Goal: Complete application form: Complete application form

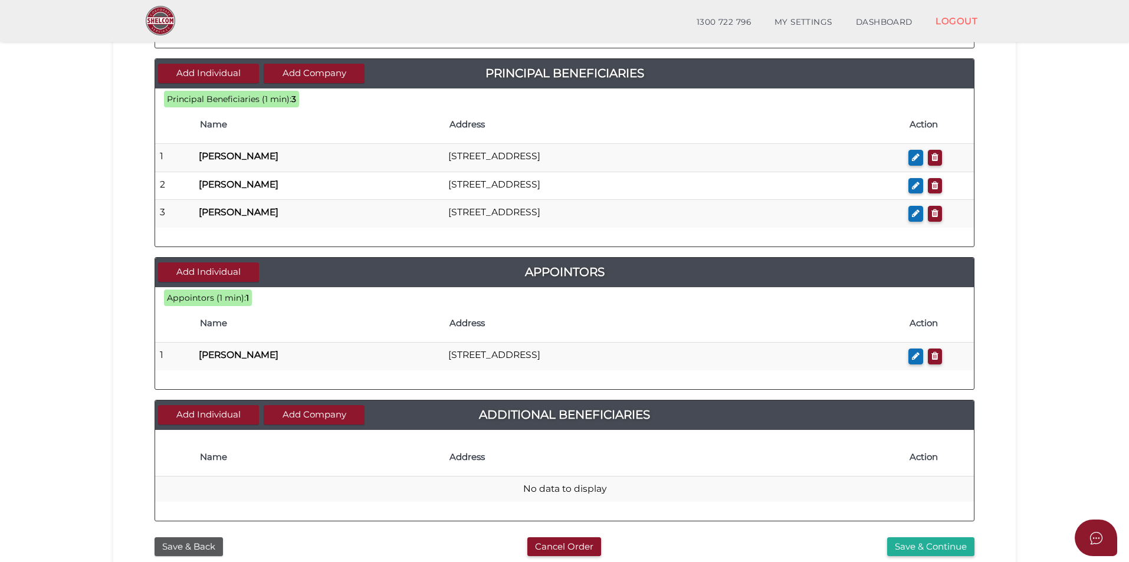
scroll to position [512, 0]
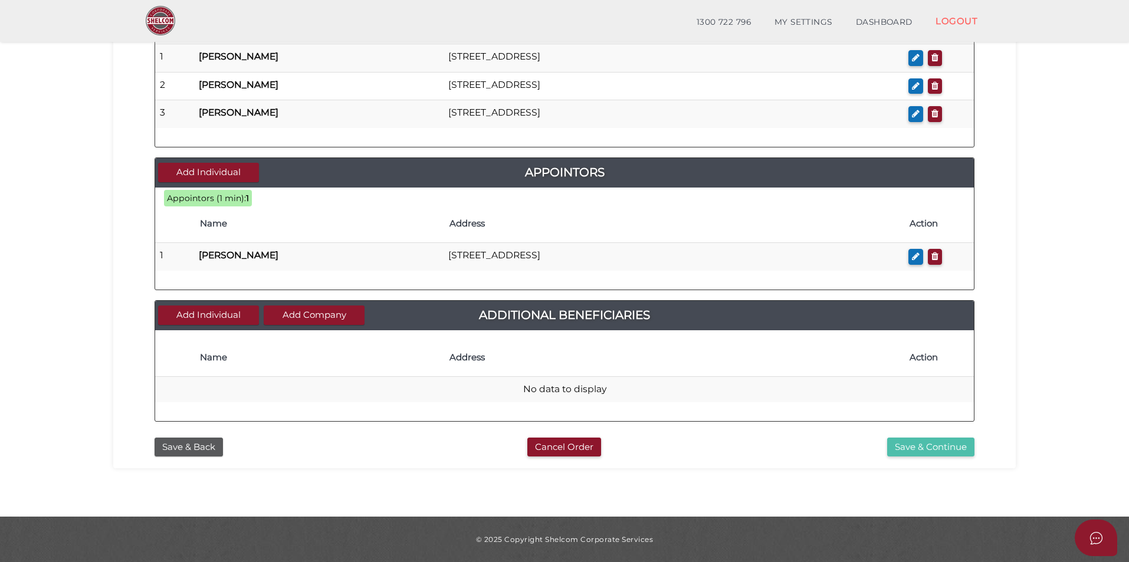
click at [901, 448] on button "Save & Continue" at bounding box center [930, 447] width 87 height 19
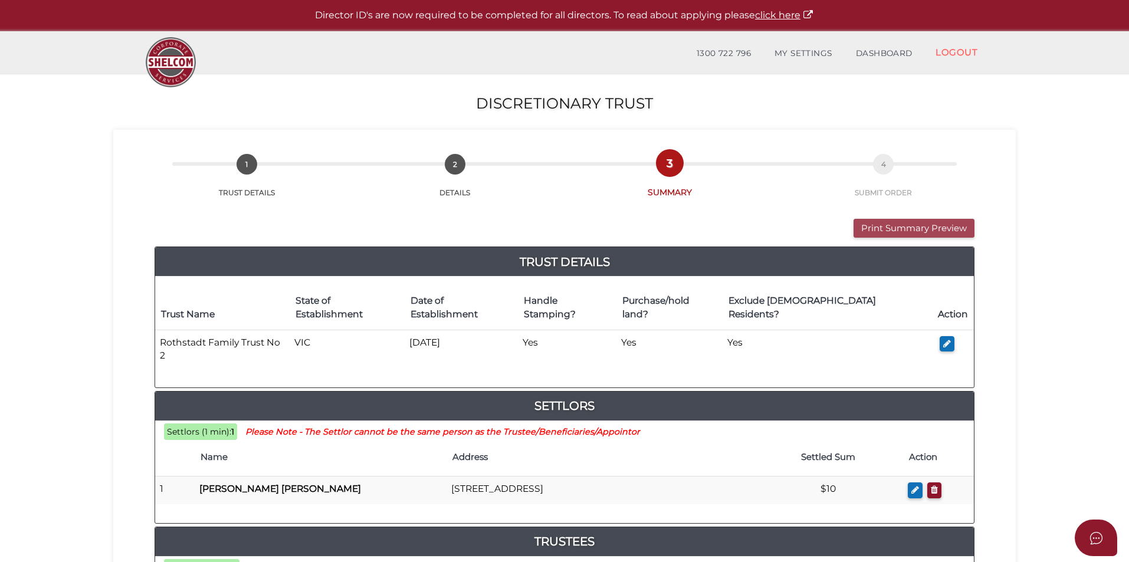
click at [889, 229] on button "Print Summary Preview" at bounding box center [913, 228] width 121 height 19
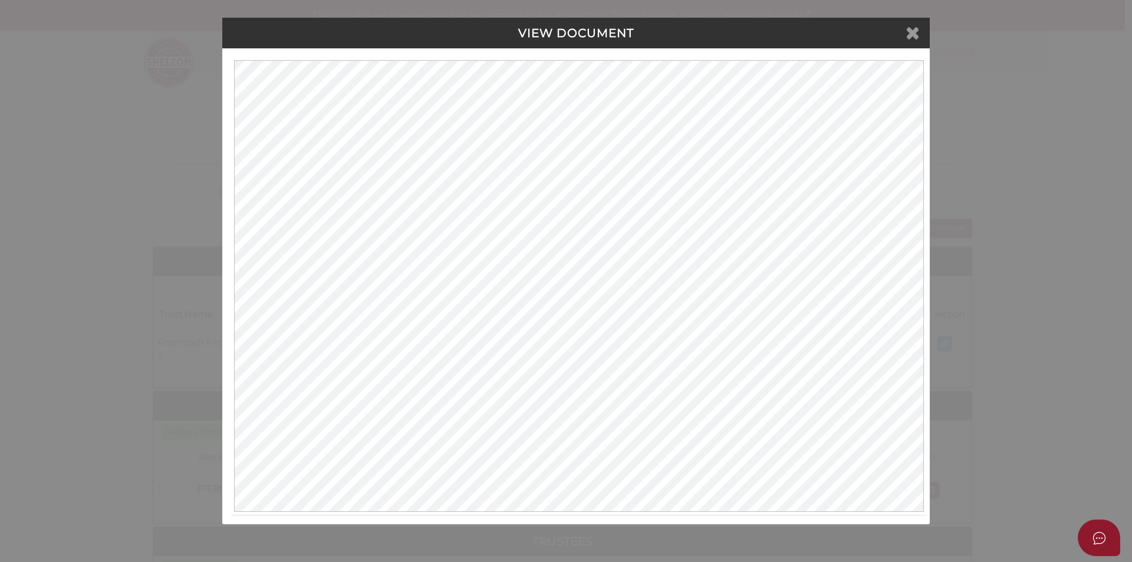
click at [918, 33] on icon at bounding box center [913, 33] width 14 height 18
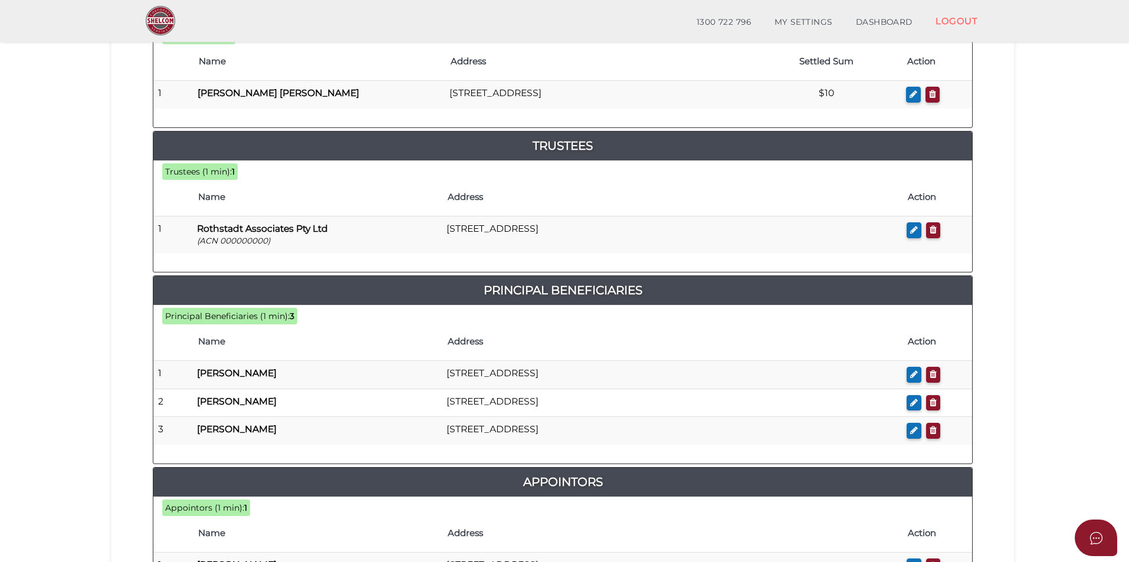
scroll to position [630, 0]
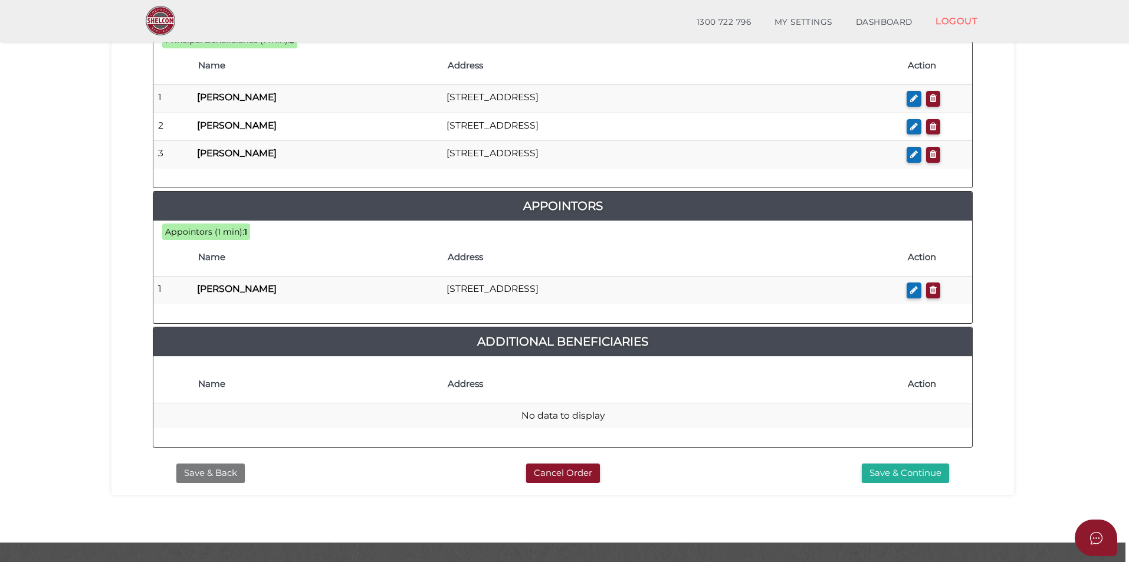
click at [213, 464] on button "Save & Back" at bounding box center [210, 473] width 68 height 19
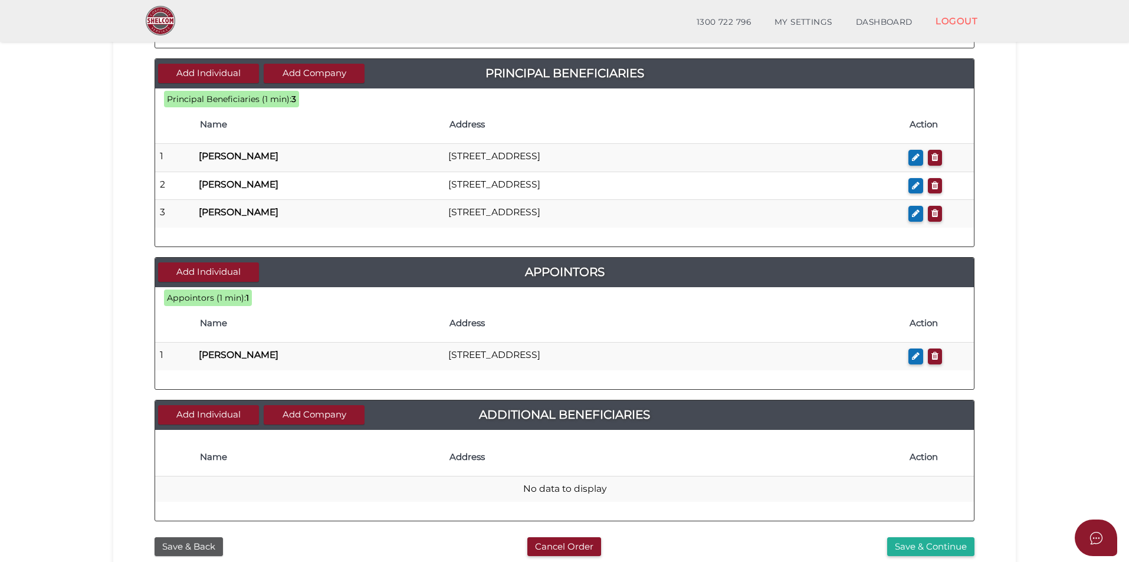
scroll to position [512, 0]
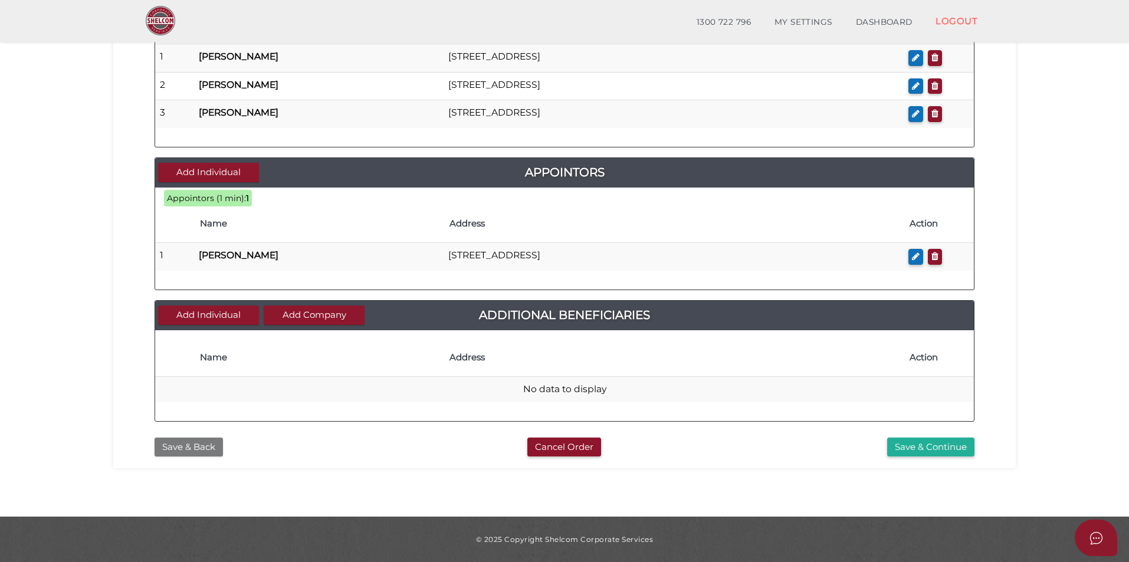
click at [196, 452] on button "Save & Back" at bounding box center [189, 447] width 68 height 19
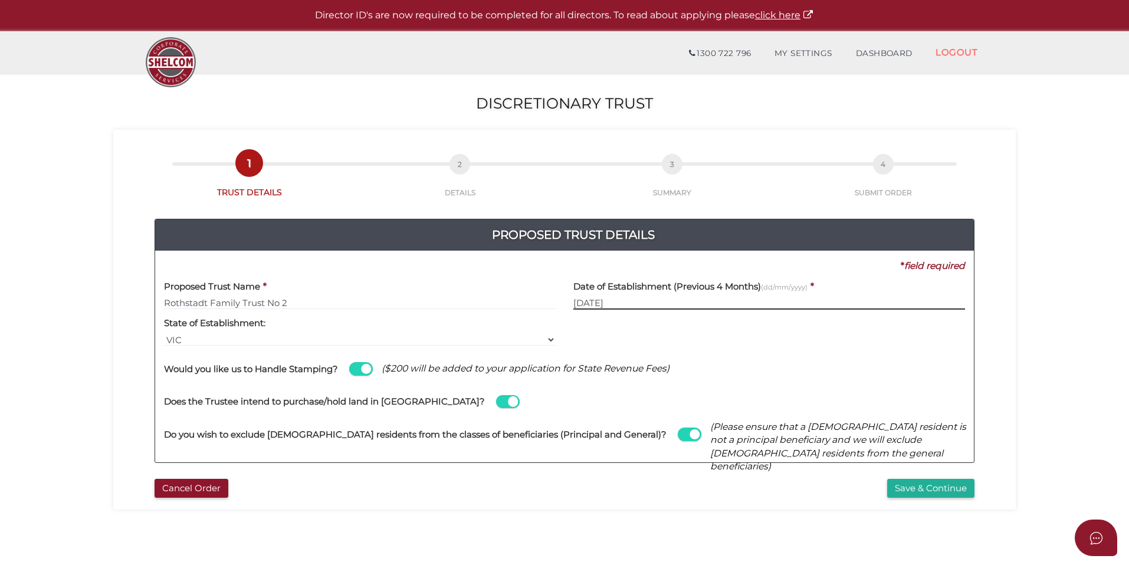
click at [685, 306] on input "[DATE]" at bounding box center [769, 303] width 392 height 13
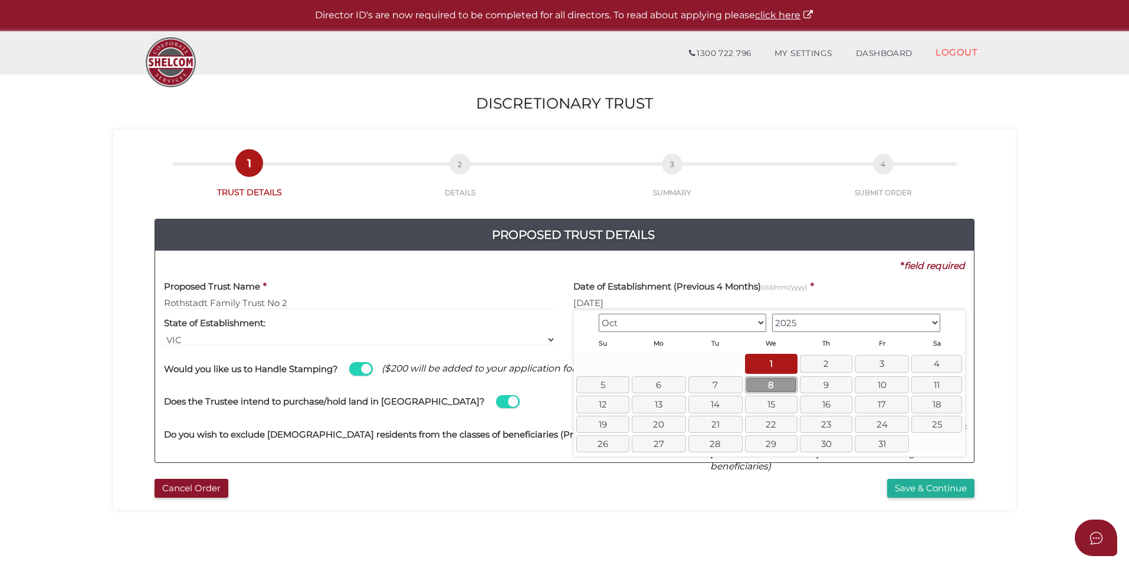
click at [787, 384] on link "8" at bounding box center [771, 384] width 52 height 17
type input "08/10/2025"
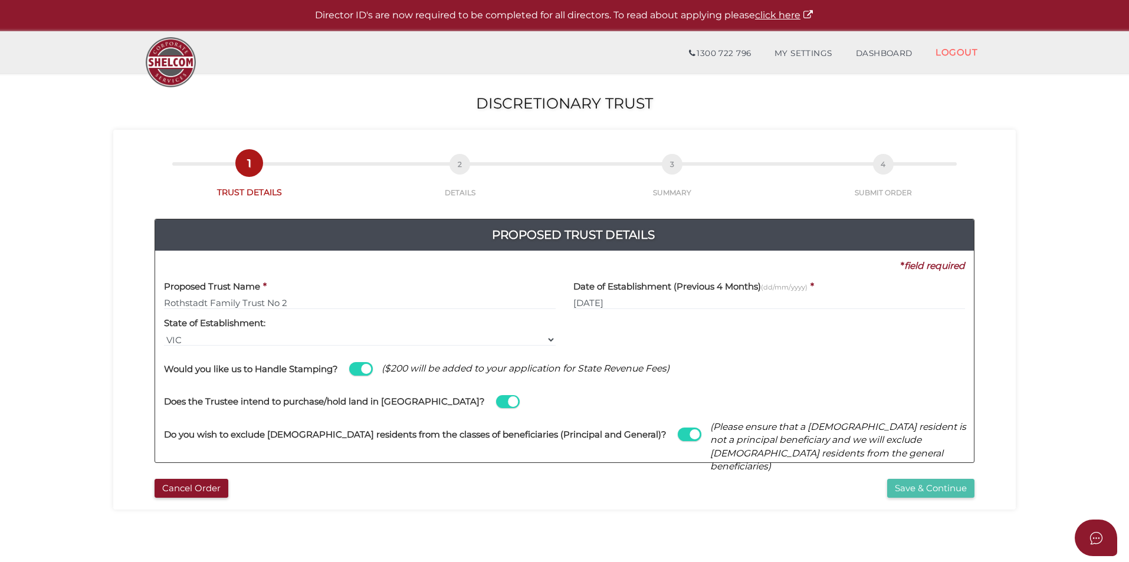
click at [951, 487] on button "Save & Continue" at bounding box center [930, 488] width 87 height 19
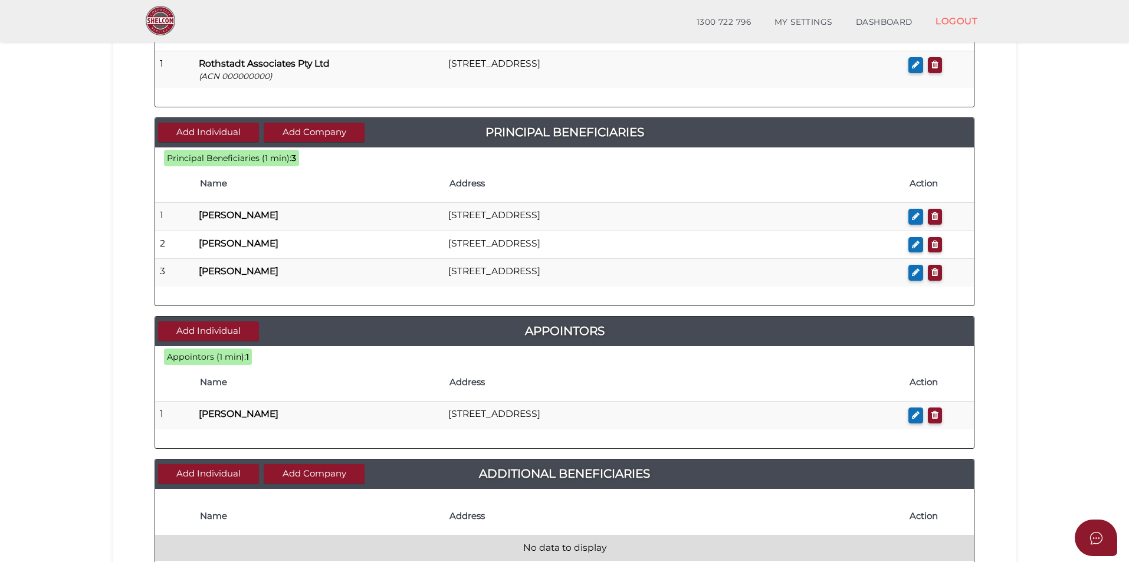
scroll to position [512, 0]
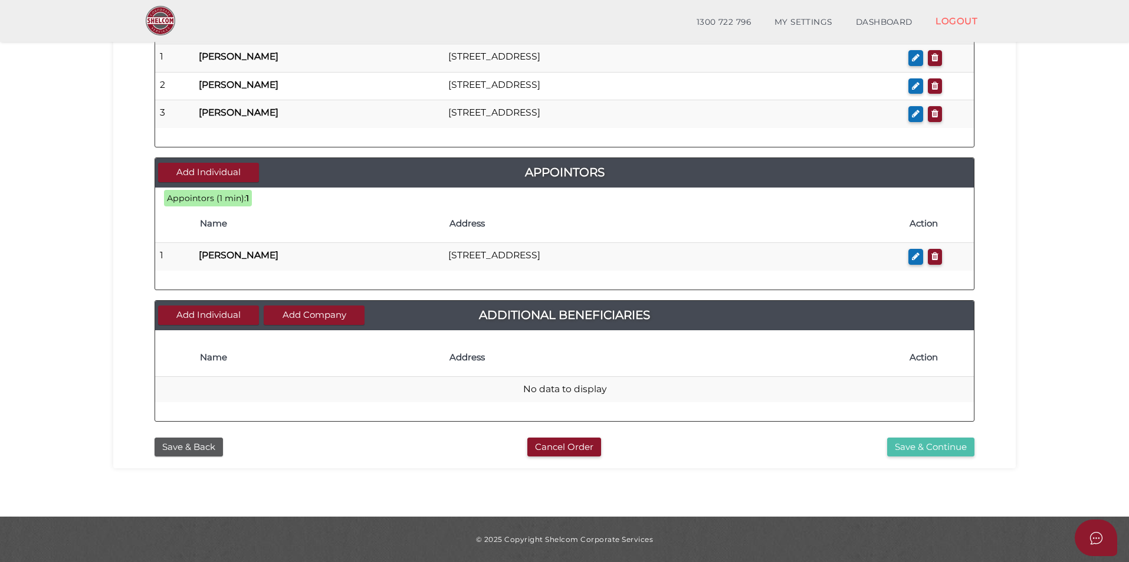
click at [934, 451] on button "Save & Continue" at bounding box center [930, 447] width 87 height 19
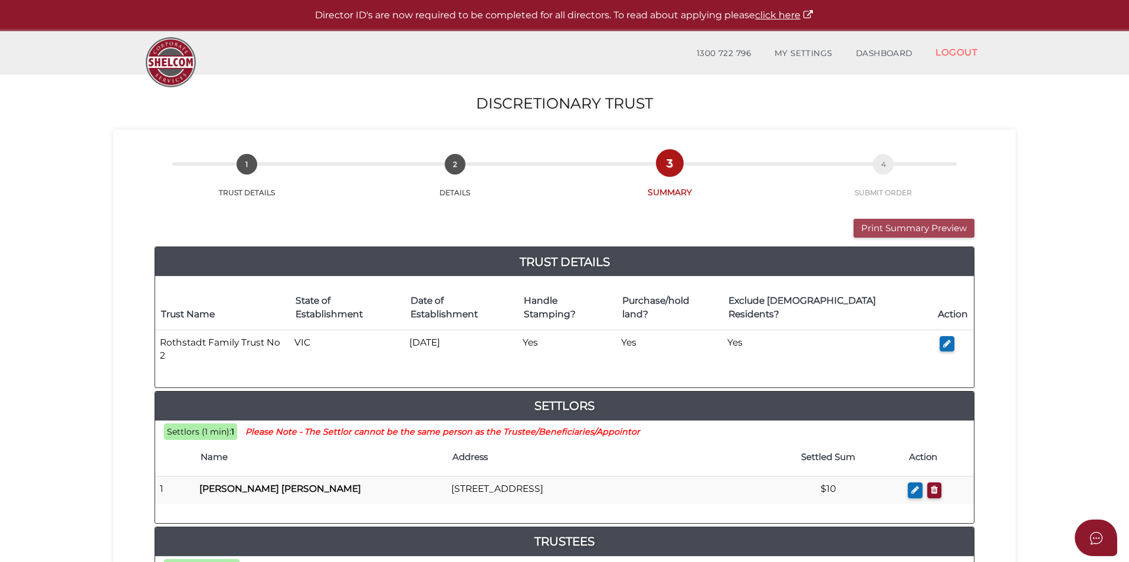
click at [892, 231] on button "Print Summary Preview" at bounding box center [913, 228] width 121 height 19
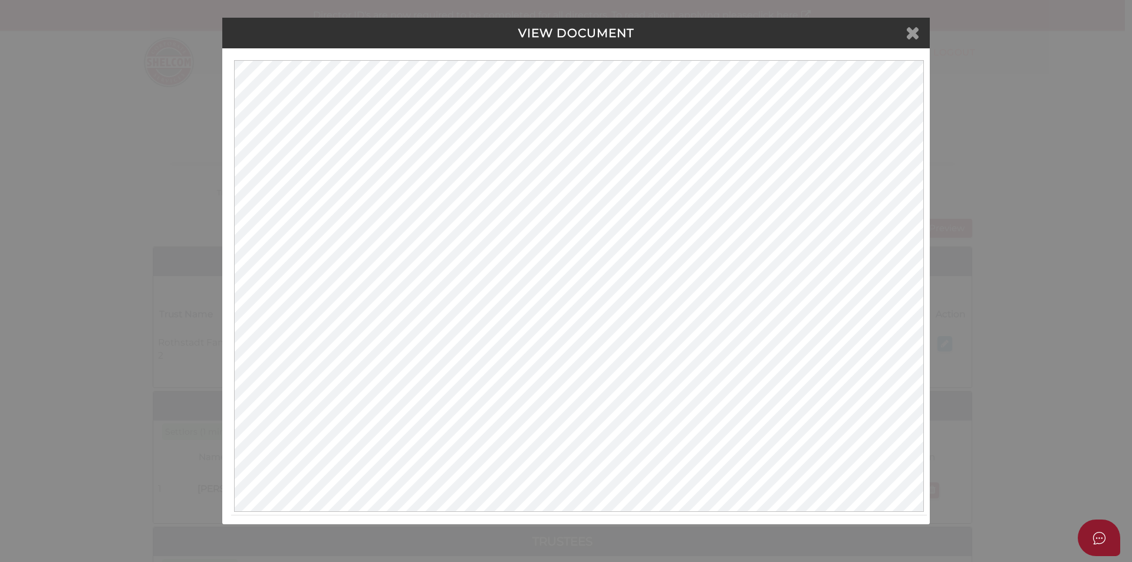
click at [916, 31] on icon at bounding box center [913, 33] width 14 height 18
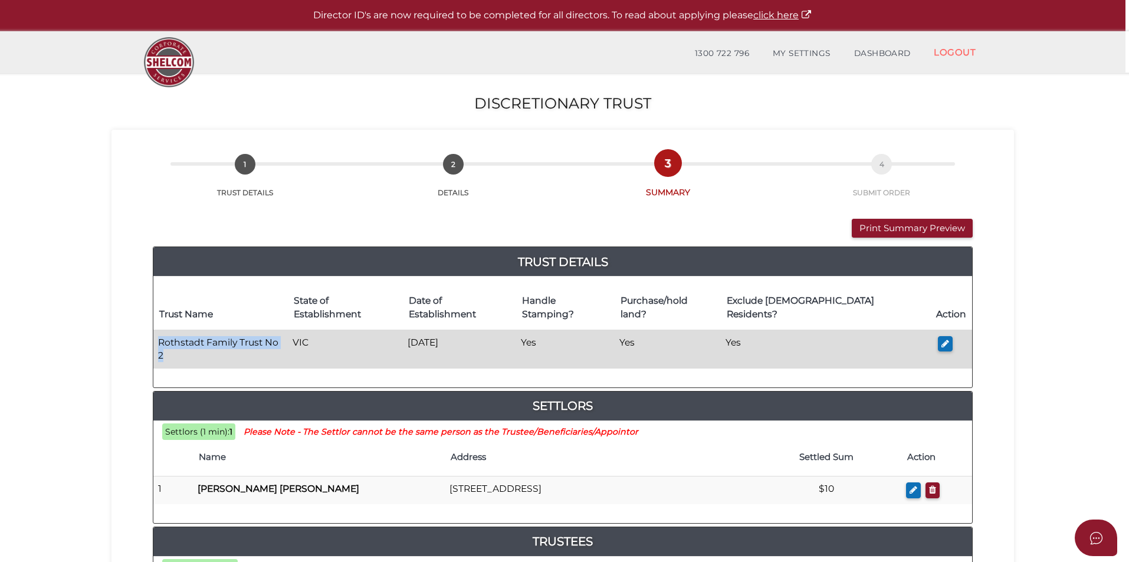
drag, startPoint x: 290, startPoint y: 327, endPoint x: 157, endPoint y: 332, distance: 132.8
click at [157, 332] on td "Rothstadt Family Trust No 2" at bounding box center [220, 349] width 134 height 38
copy td "Rothstadt Family Trust No 2"
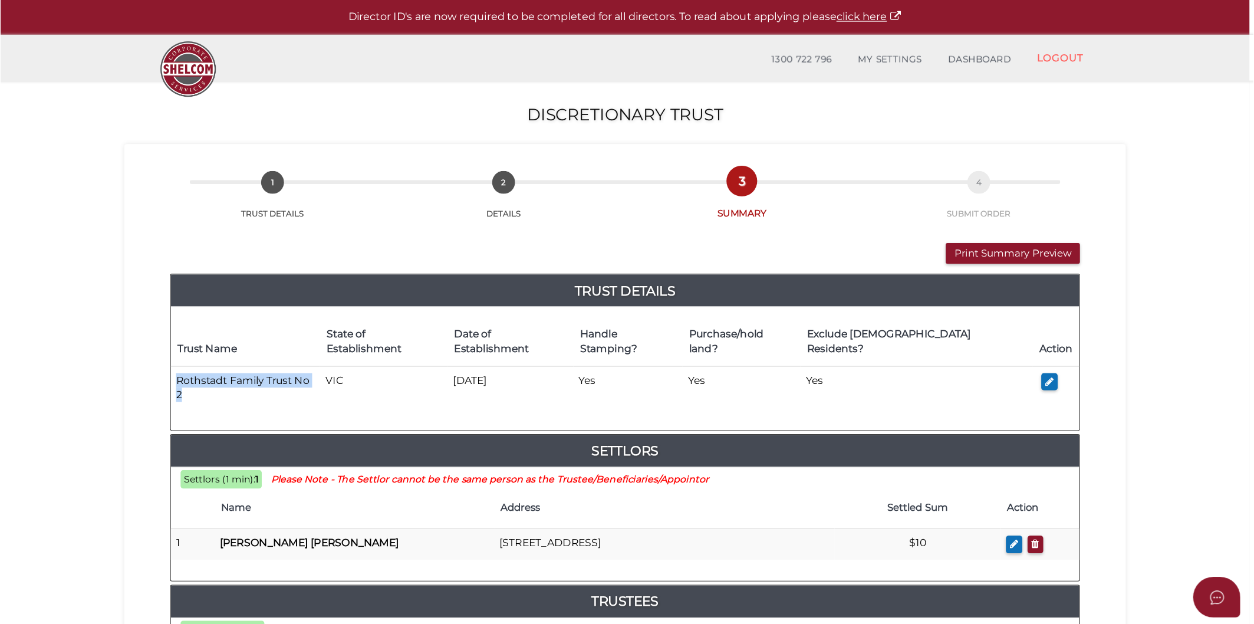
scroll to position [118, 0]
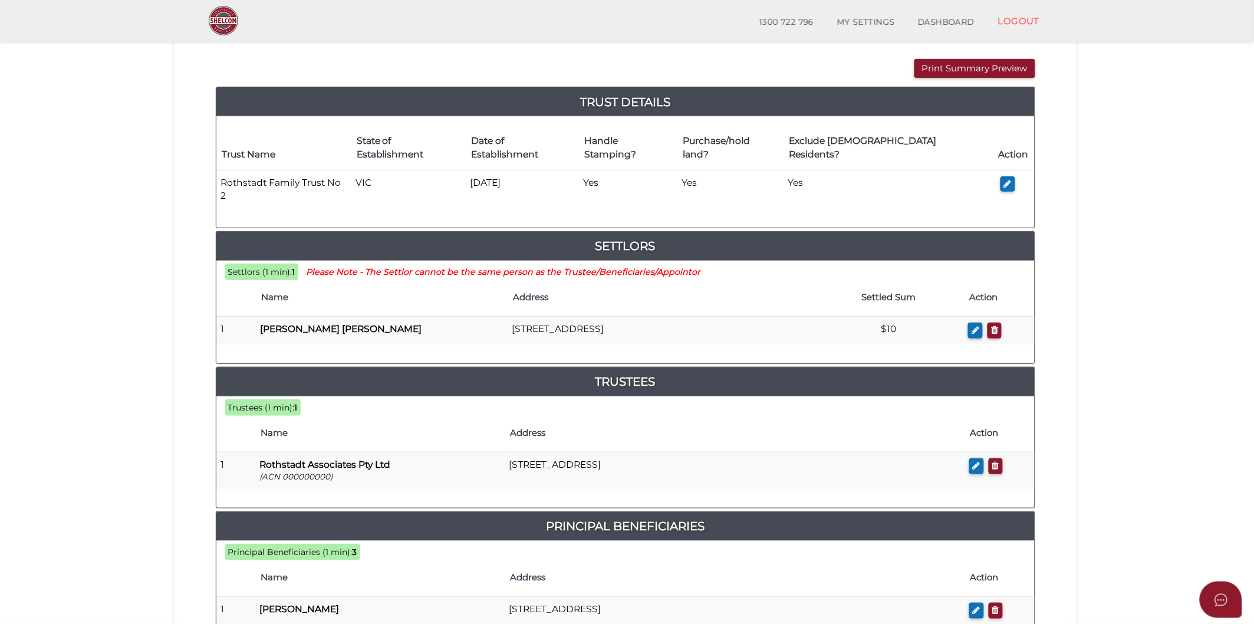
click at [66, 160] on section "Discretionary Trust 8e6a673289ce8a9221d1698f66a1b67c 1 TRUST DETAILS 2 DETAILS …" at bounding box center [625, 484] width 1251 height 1142
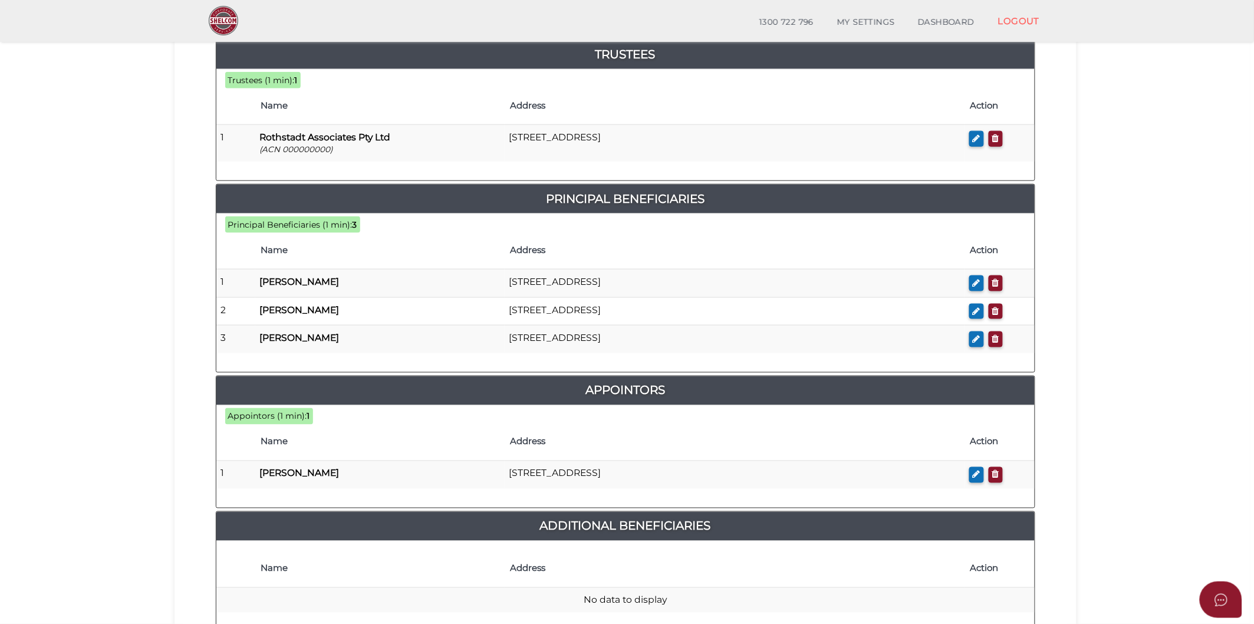
scroll to position [511, 0]
